Goal: Check status

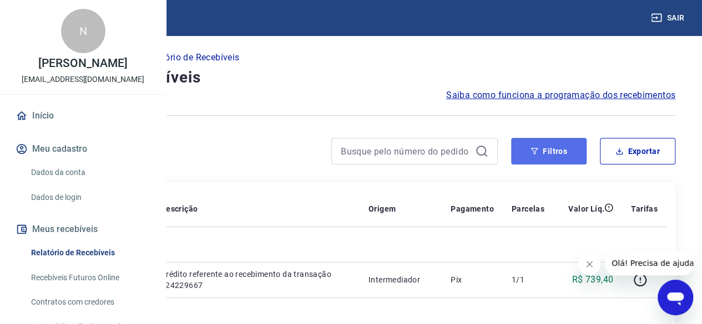
click at [530, 149] on icon "button" at bounding box center [534, 152] width 8 height 8
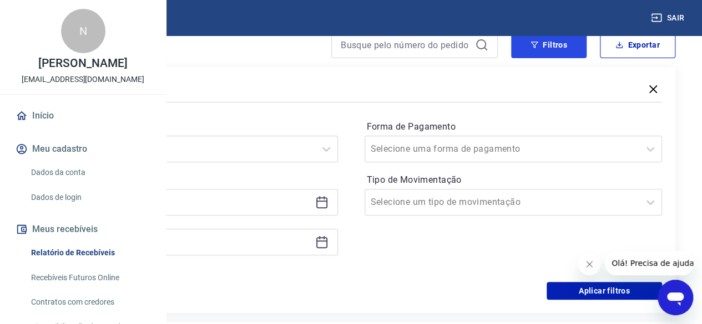
scroll to position [111, 0]
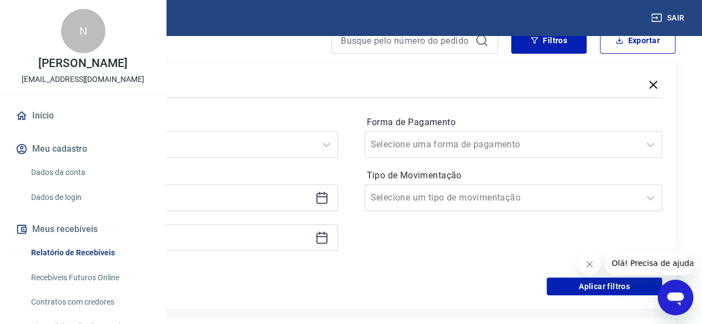
click at [328, 201] on icon at bounding box center [321, 197] width 13 height 13
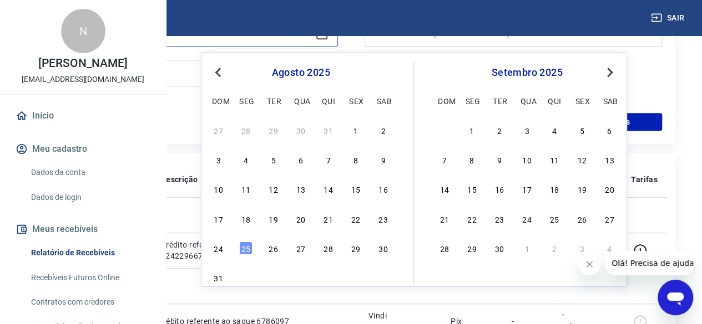
scroll to position [277, 0]
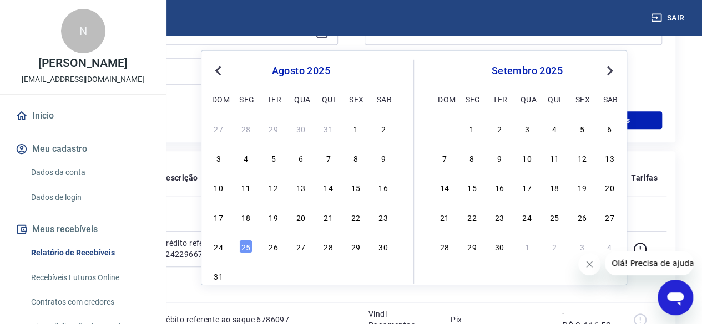
click at [219, 70] on span "Previous Month" at bounding box center [219, 70] width 0 height 13
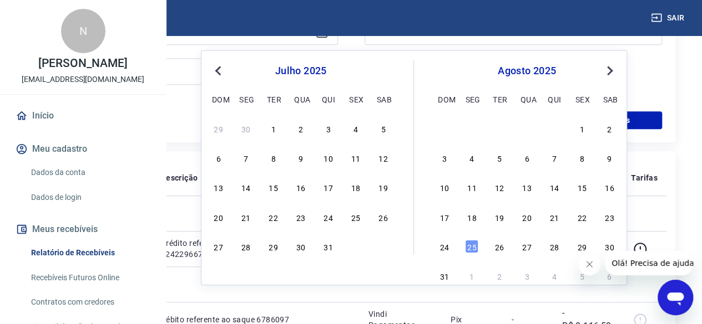
click at [219, 70] on span "Previous Month" at bounding box center [219, 70] width 0 height 13
click at [251, 193] on div "16" at bounding box center [245, 187] width 13 height 13
click at [108, 247] on td "224229667" at bounding box center [71, 248] width 72 height 35
type input "[DATE]"
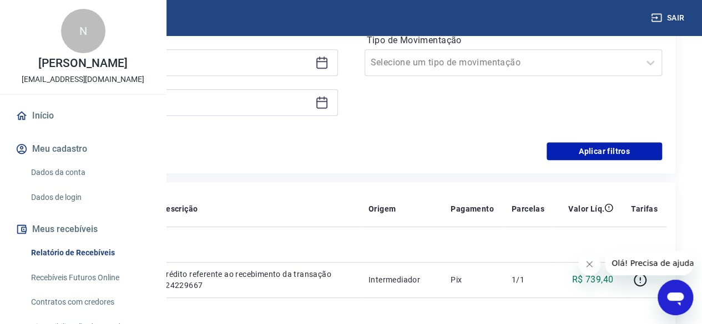
scroll to position [222, 0]
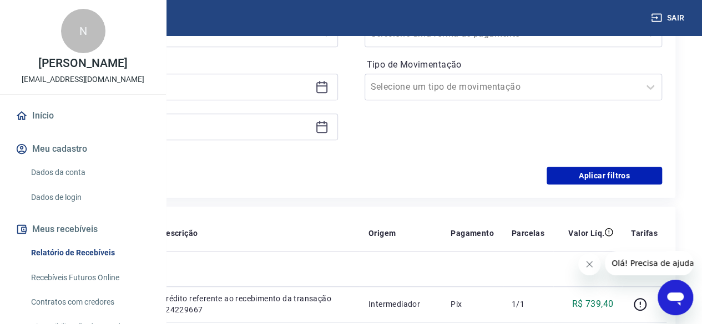
click at [328, 128] on icon at bounding box center [321, 126] width 13 height 13
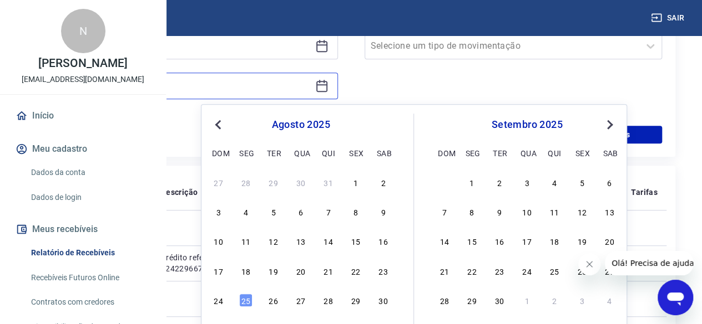
scroll to position [277, 0]
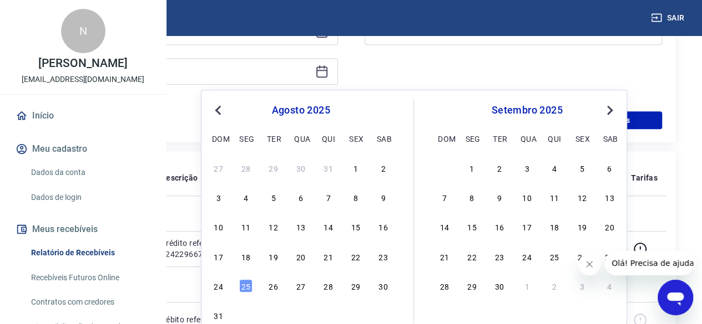
click at [221, 114] on button "Previous Month" at bounding box center [217, 110] width 13 height 13
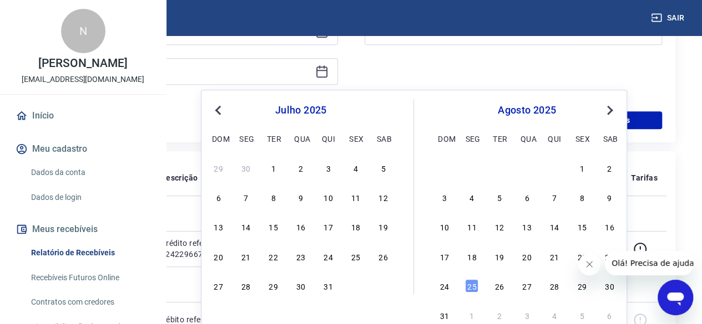
click at [221, 114] on button "Previous Month" at bounding box center [217, 110] width 13 height 13
click at [244, 287] on div "30" at bounding box center [245, 285] width 13 height 13
type input "[DATE]"
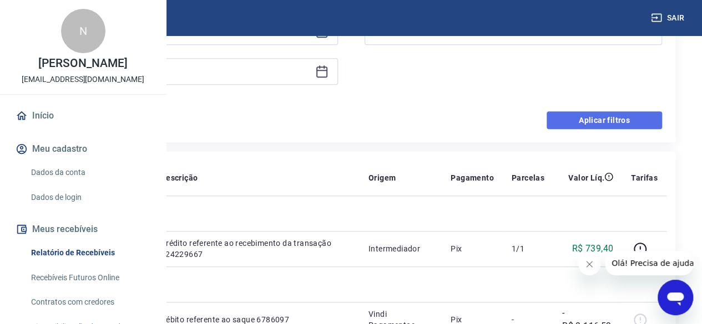
click at [618, 116] on button "Aplicar filtros" at bounding box center [603, 120] width 115 height 18
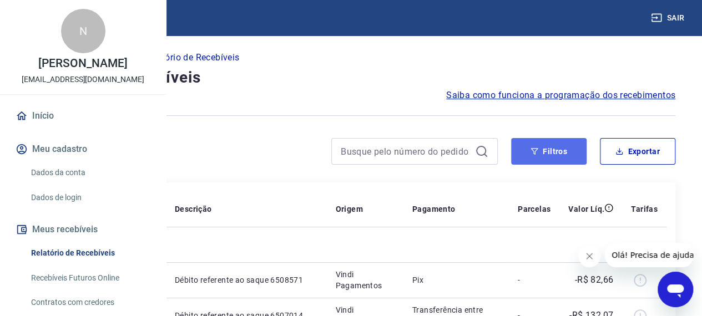
click at [563, 147] on button "Filtros" at bounding box center [548, 151] width 75 height 27
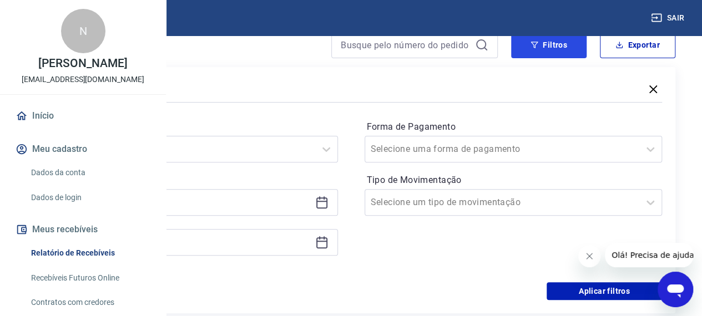
scroll to position [111, 0]
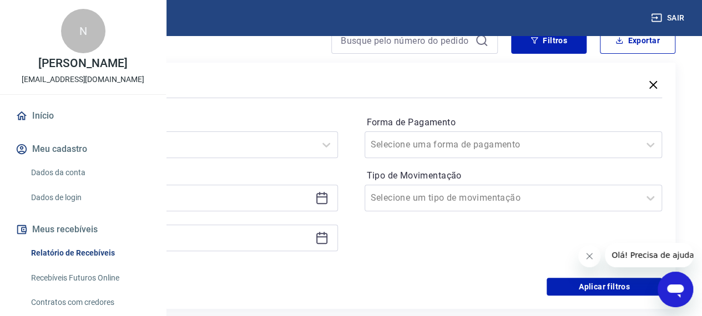
click at [327, 197] on icon at bounding box center [321, 196] width 11 height 1
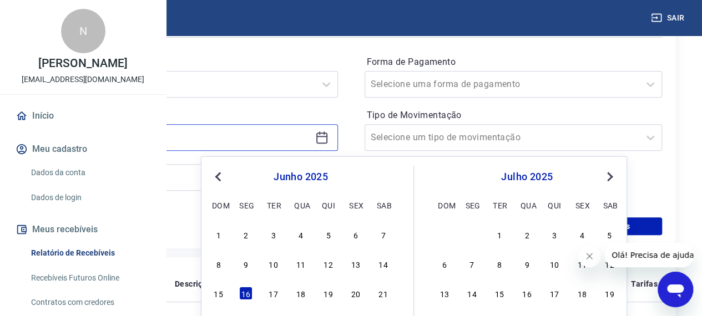
scroll to position [222, 0]
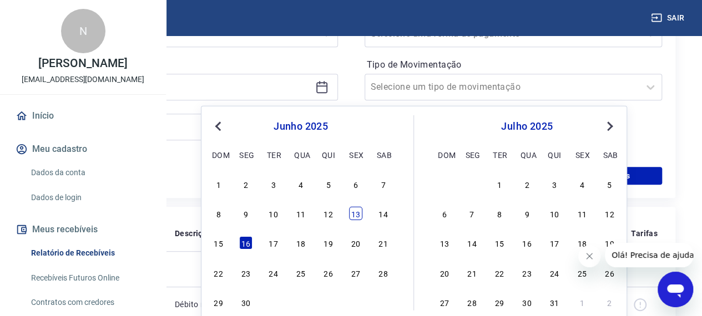
click at [353, 217] on div "13" at bounding box center [355, 213] width 13 height 13
type input "[DATE]"
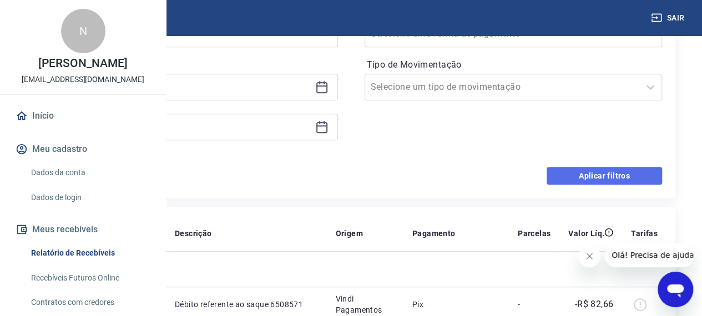
click at [594, 177] on button "Aplicar filtros" at bounding box center [603, 176] width 115 height 18
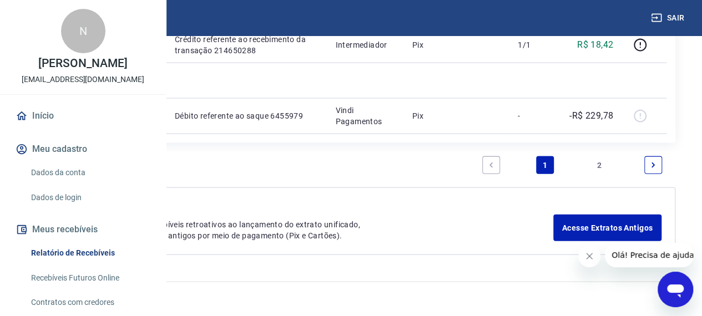
scroll to position [1553, 0]
click at [650, 174] on link "Next page" at bounding box center [653, 165] width 18 height 18
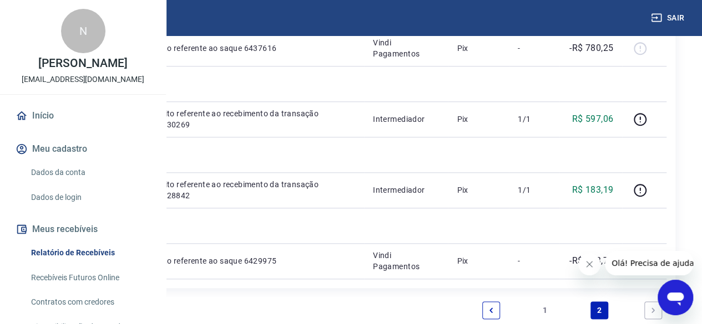
scroll to position [499, 0]
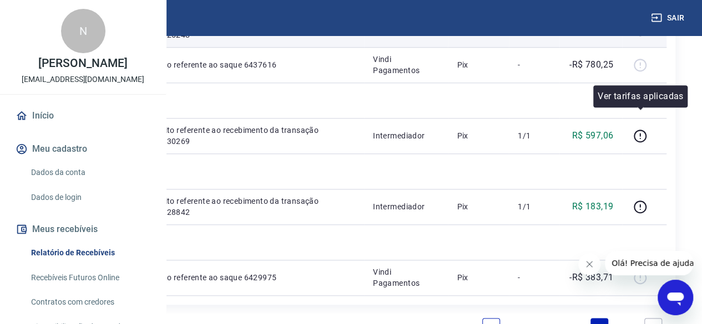
click at [641, 37] on icon "button" at bounding box center [640, 30] width 14 height 14
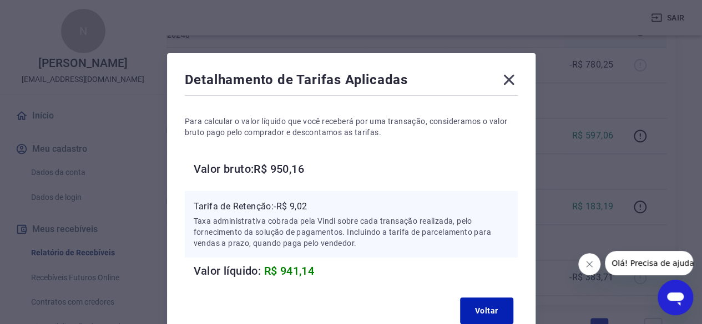
click at [507, 79] on icon at bounding box center [508, 80] width 11 height 11
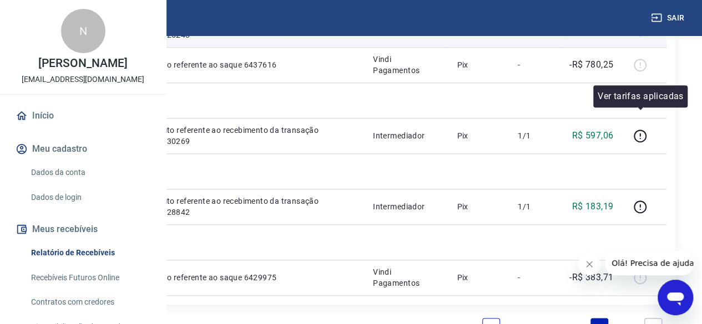
click at [639, 37] on icon "button" at bounding box center [640, 30] width 14 height 14
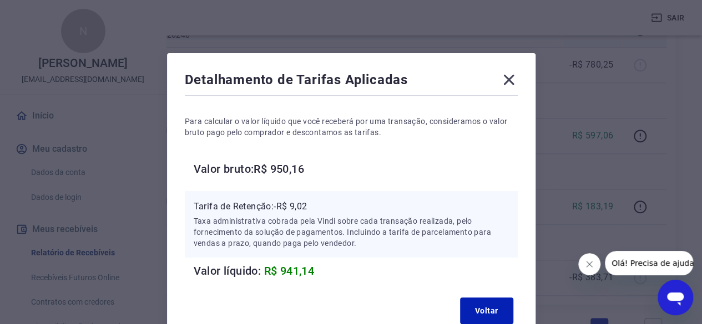
click at [510, 76] on icon at bounding box center [508, 80] width 11 height 11
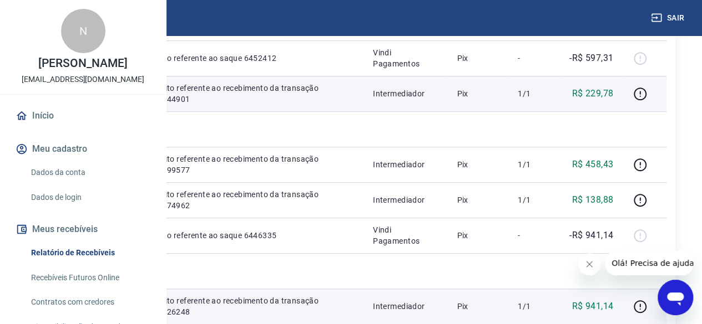
scroll to position [277, 0]
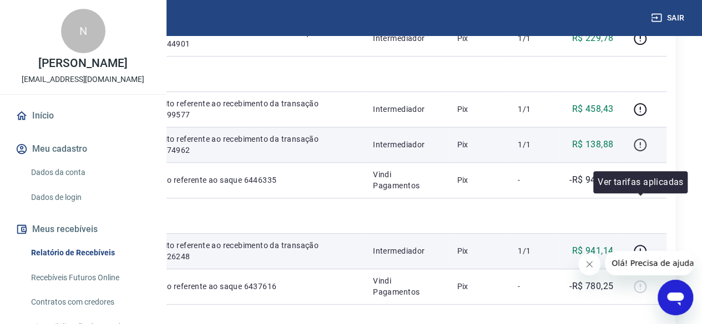
click at [642, 152] on icon "button" at bounding box center [640, 145] width 14 height 14
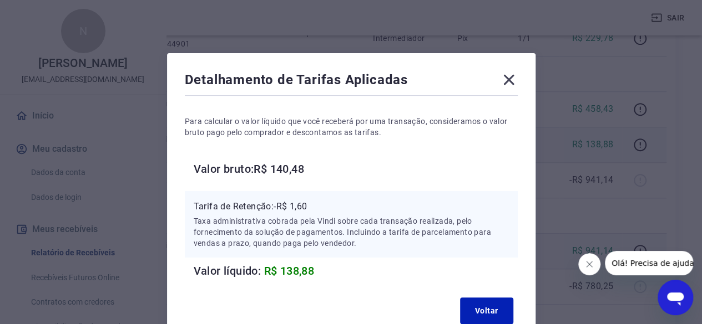
click at [507, 77] on icon at bounding box center [509, 80] width 18 height 18
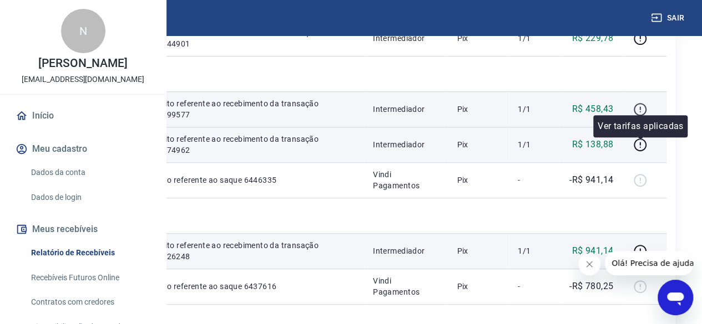
click at [640, 116] on icon "button" at bounding box center [640, 110] width 14 height 14
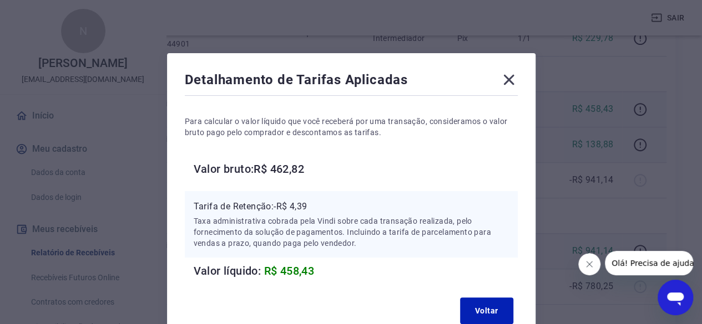
click at [507, 84] on icon at bounding box center [509, 80] width 18 height 18
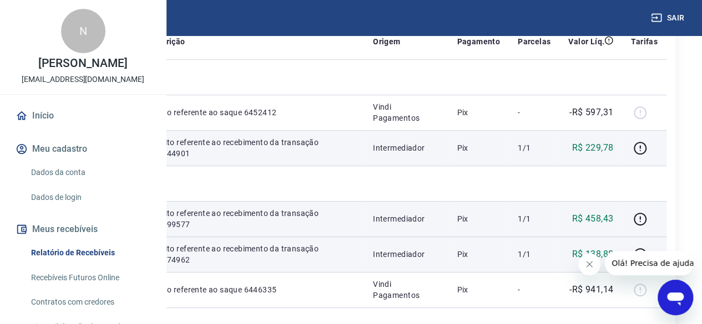
scroll to position [166, 0]
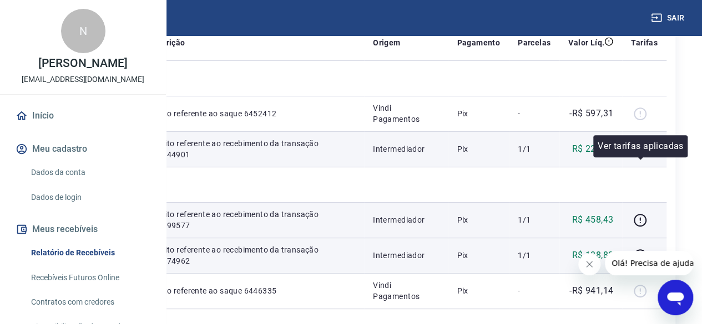
click at [636, 156] on icon "button" at bounding box center [639, 149] width 13 height 13
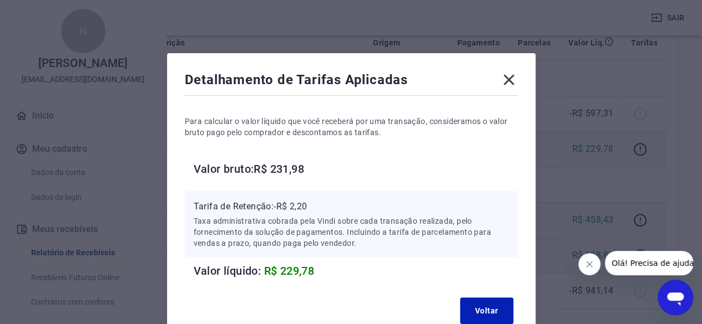
click at [502, 81] on icon at bounding box center [509, 80] width 18 height 18
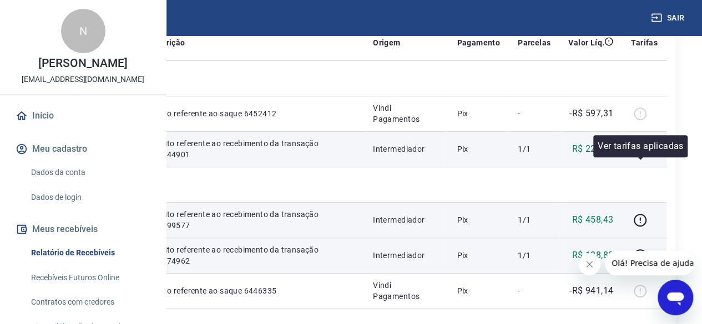
click at [638, 156] on icon "button" at bounding box center [640, 150] width 14 height 14
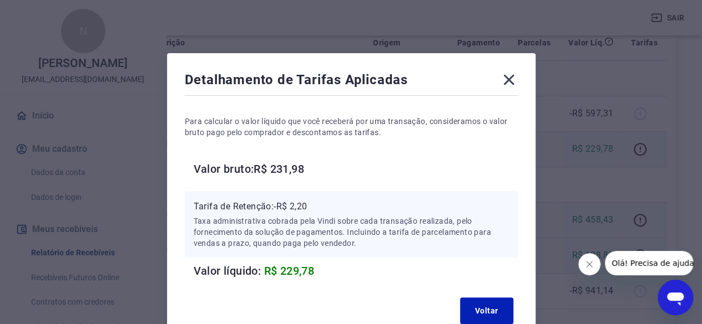
scroll to position [55, 0]
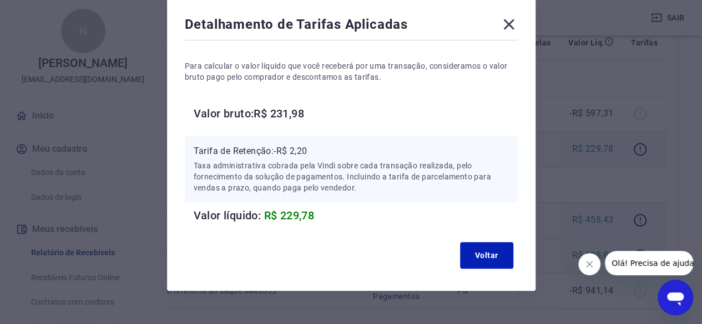
click at [505, 25] on icon at bounding box center [509, 25] width 18 height 18
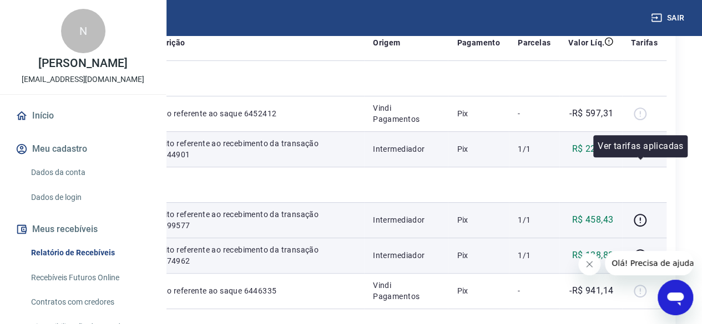
click at [634, 156] on icon "button" at bounding box center [639, 149] width 13 height 13
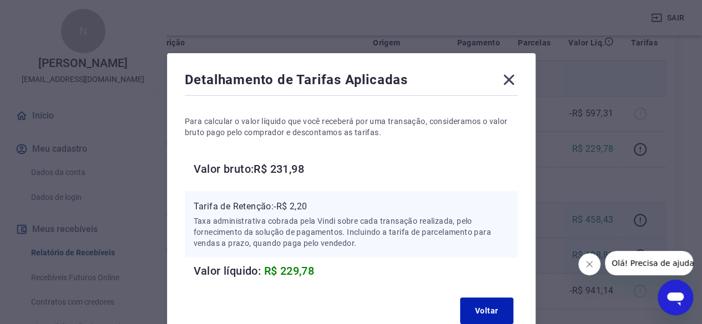
click at [509, 82] on icon at bounding box center [509, 80] width 18 height 18
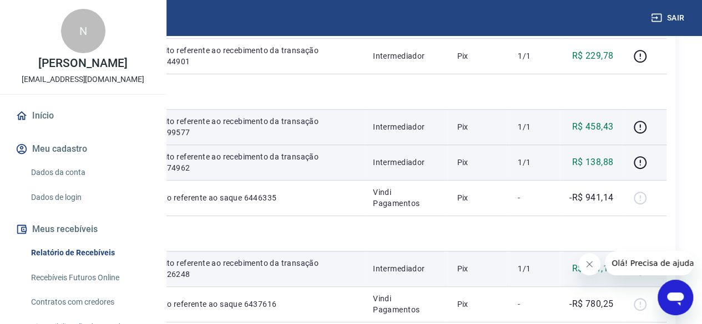
scroll to position [277, 0]
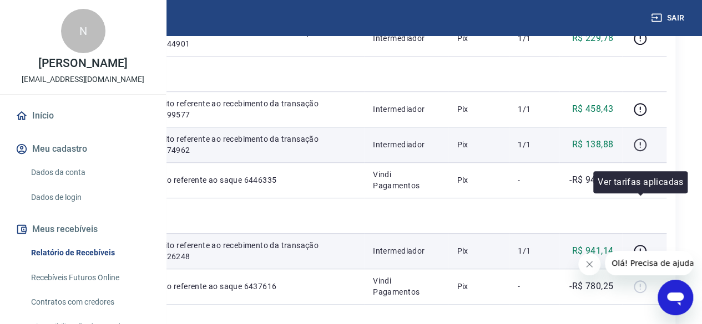
click at [637, 152] on icon "button" at bounding box center [640, 145] width 14 height 14
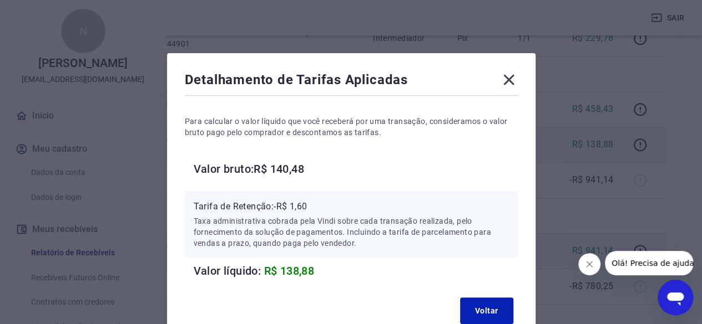
click at [511, 83] on icon at bounding box center [508, 80] width 11 height 11
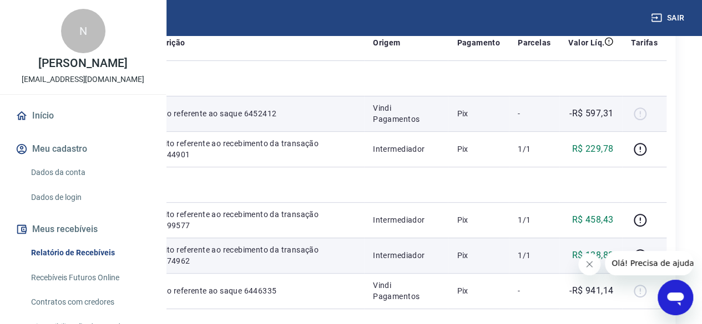
scroll to position [111, 0]
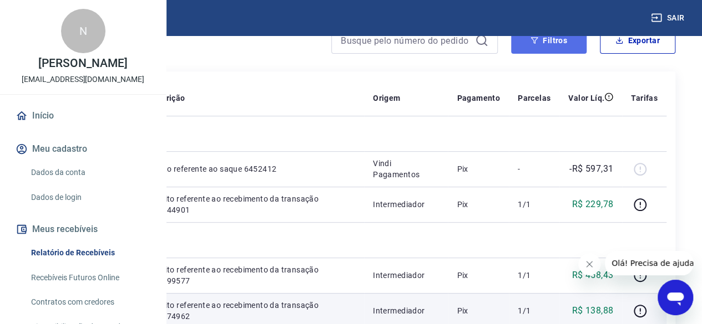
click at [538, 47] on button "Filtros" at bounding box center [548, 40] width 75 height 27
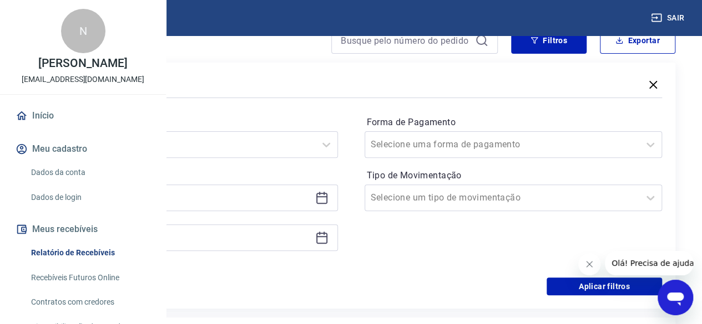
click at [652, 86] on icon "button" at bounding box center [652, 84] width 13 height 13
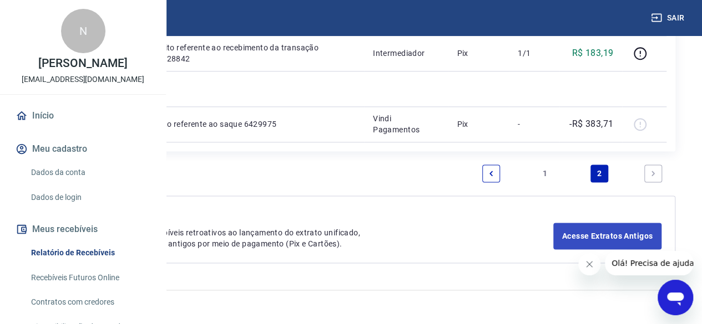
scroll to position [811, 0]
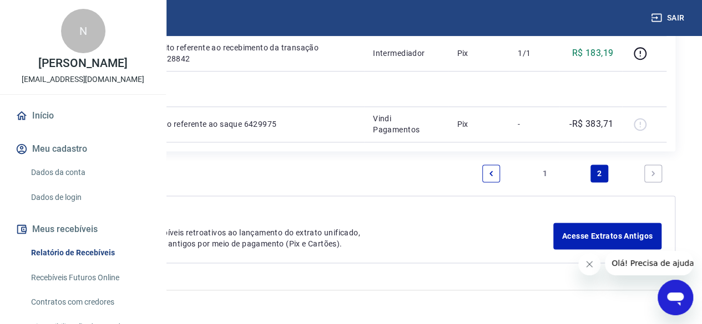
click at [543, 174] on link "1" at bounding box center [545, 174] width 18 height 18
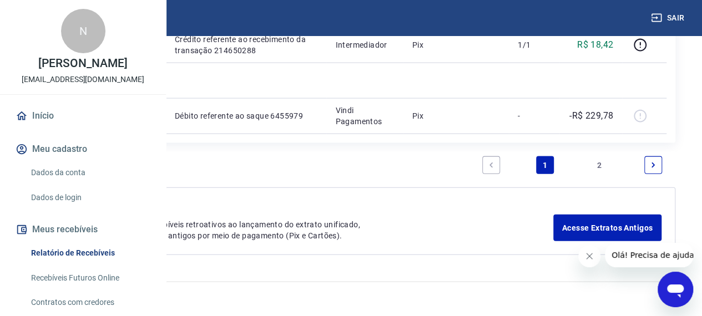
scroll to position [1386, 0]
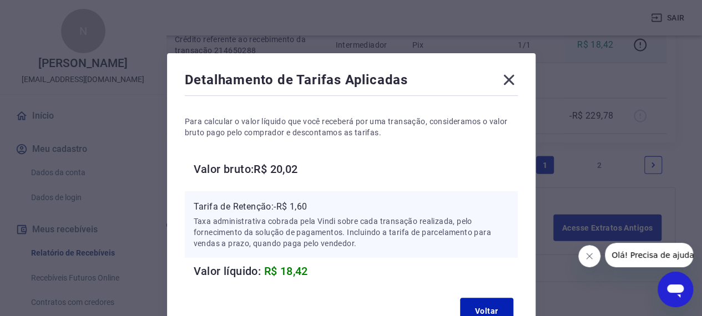
click at [511, 82] on icon at bounding box center [508, 80] width 11 height 11
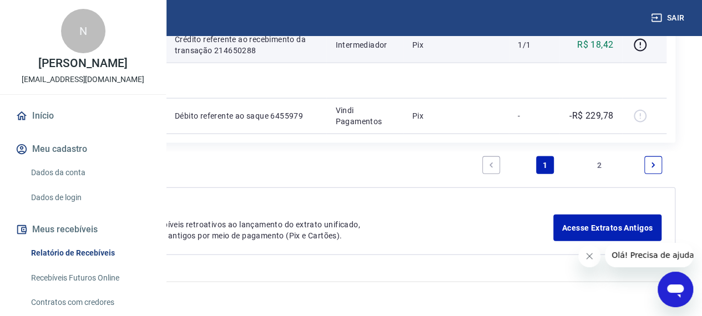
scroll to position [1442, 0]
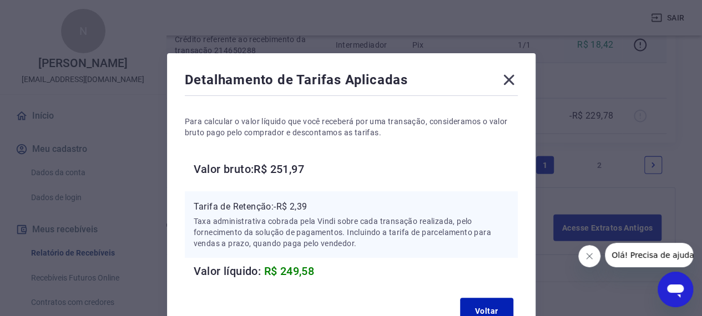
click at [509, 83] on icon at bounding box center [509, 80] width 18 height 18
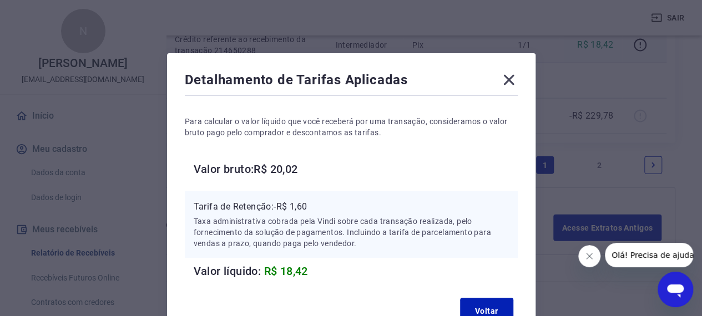
click at [520, 79] on div "Detalhamento de Tarifas Aplicadas Para calcular o valor líquido que você recebe…" at bounding box center [351, 199] width 368 height 293
click at [503, 77] on icon at bounding box center [509, 80] width 18 height 18
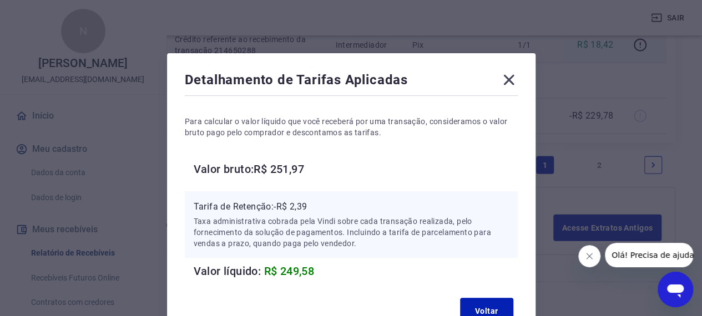
click at [517, 77] on icon at bounding box center [509, 80] width 18 height 18
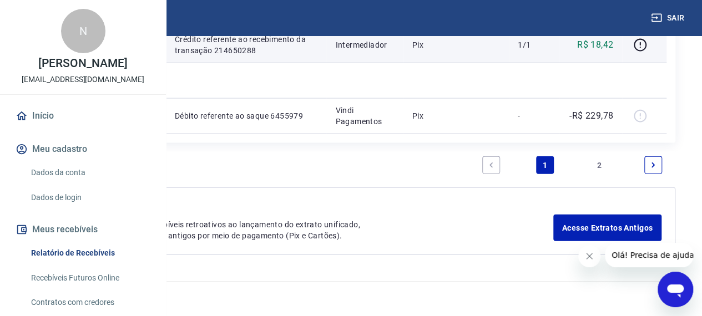
scroll to position [1497, 0]
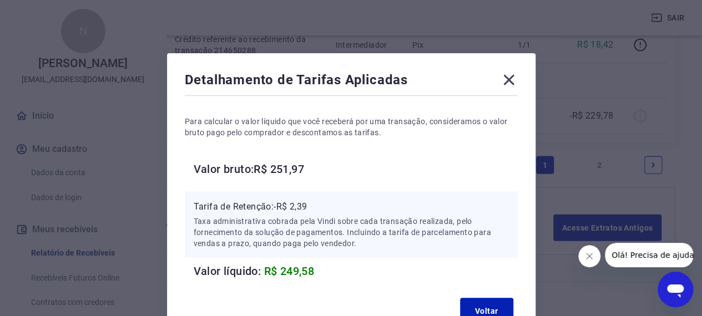
click at [511, 82] on icon at bounding box center [509, 80] width 18 height 18
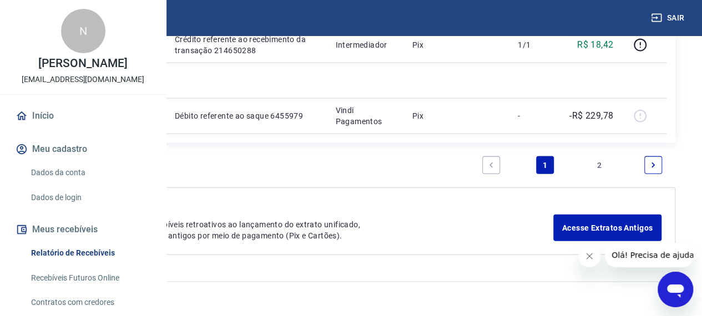
scroll to position [1442, 0]
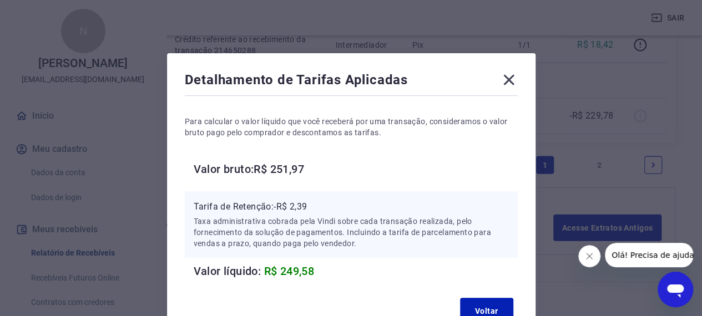
click at [511, 79] on icon at bounding box center [509, 80] width 18 height 18
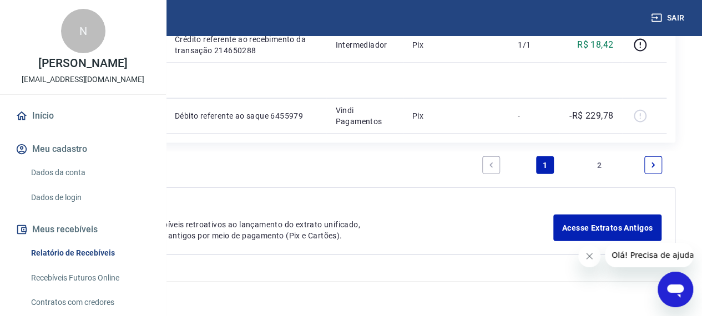
scroll to position [1497, 0]
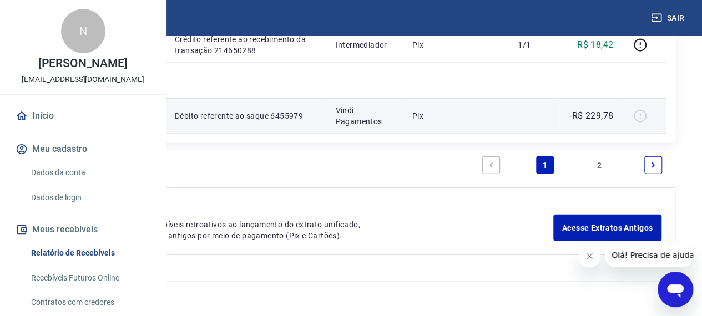
click at [657, 125] on div at bounding box center [644, 116] width 27 height 18
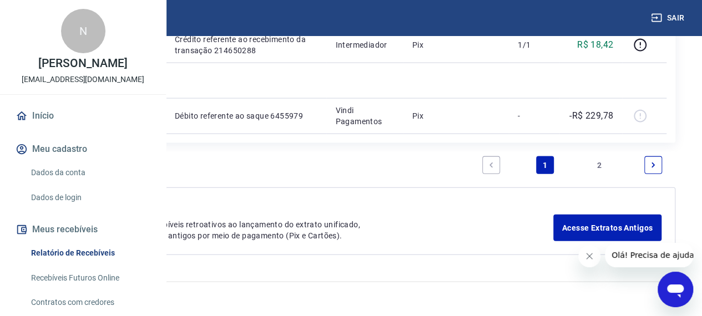
scroll to position [1442, 0]
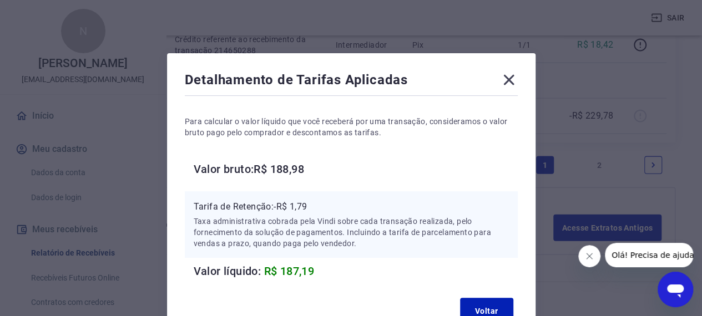
click at [512, 75] on icon at bounding box center [508, 80] width 11 height 11
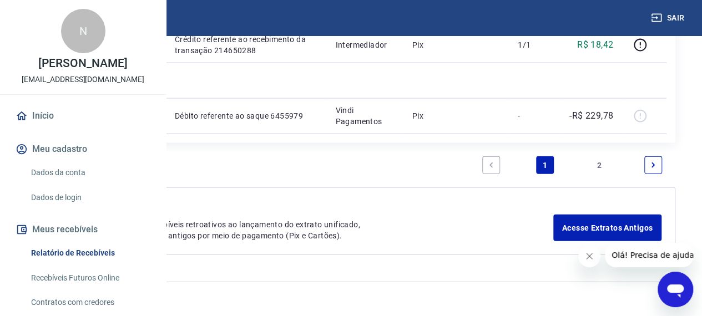
scroll to position [1442, 0]
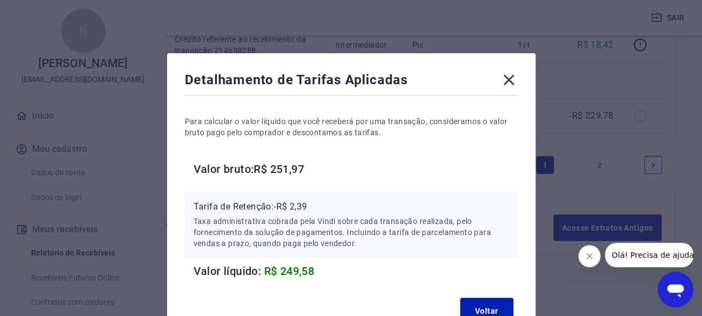
scroll to position [55, 0]
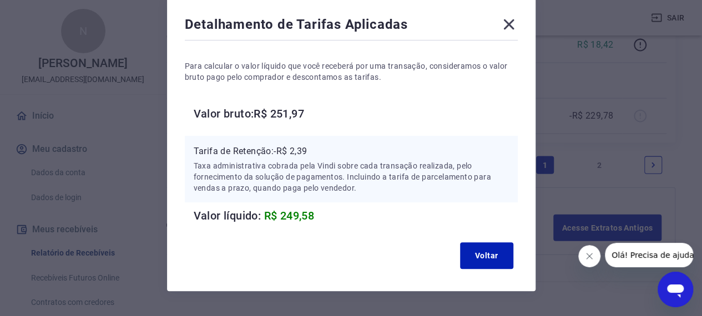
click at [508, 26] on icon at bounding box center [508, 24] width 11 height 11
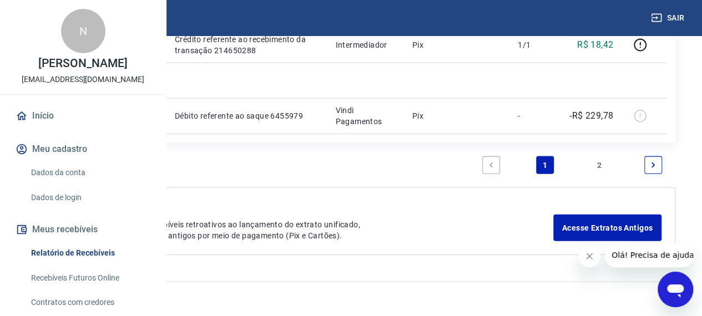
scroll to position [1442, 0]
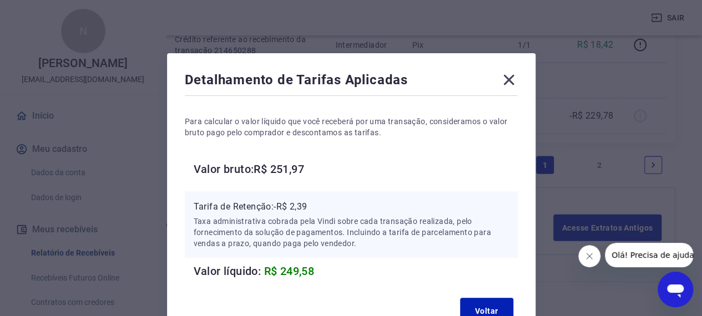
click at [508, 80] on icon at bounding box center [508, 80] width 11 height 11
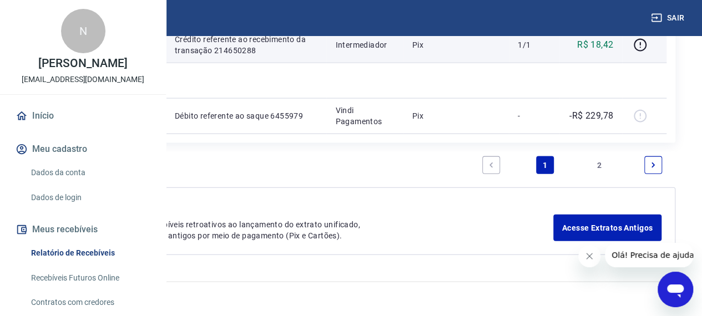
scroll to position [1386, 0]
